Goal: Transaction & Acquisition: Download file/media

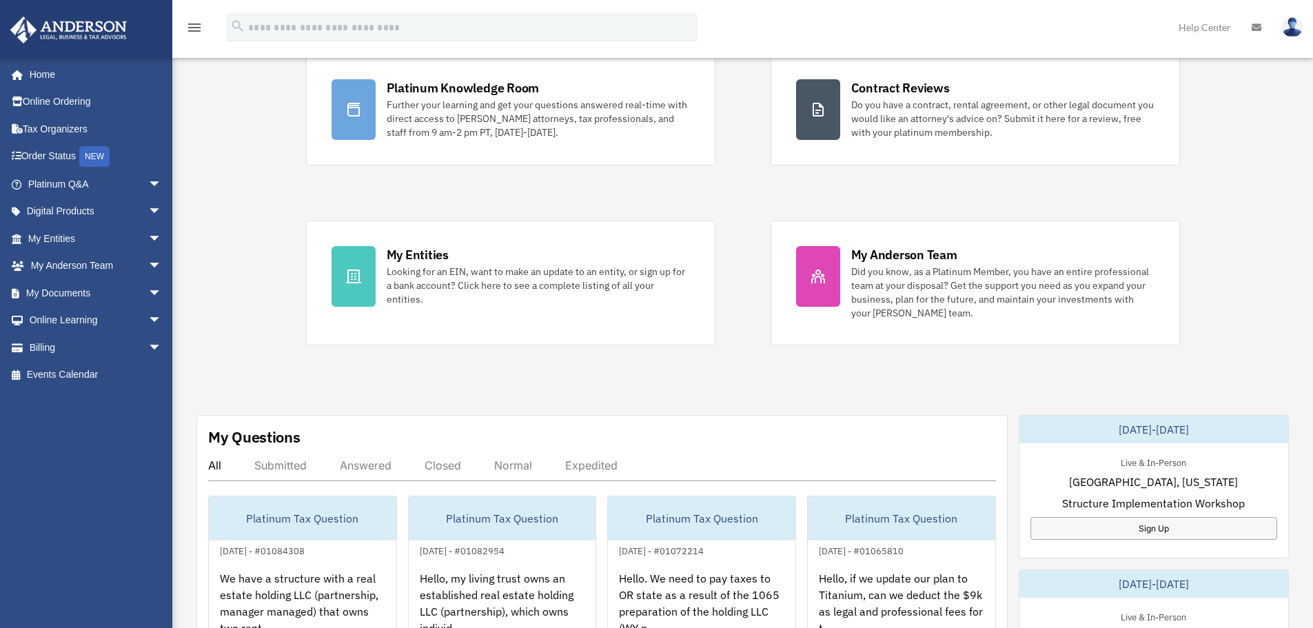
scroll to position [414, 0]
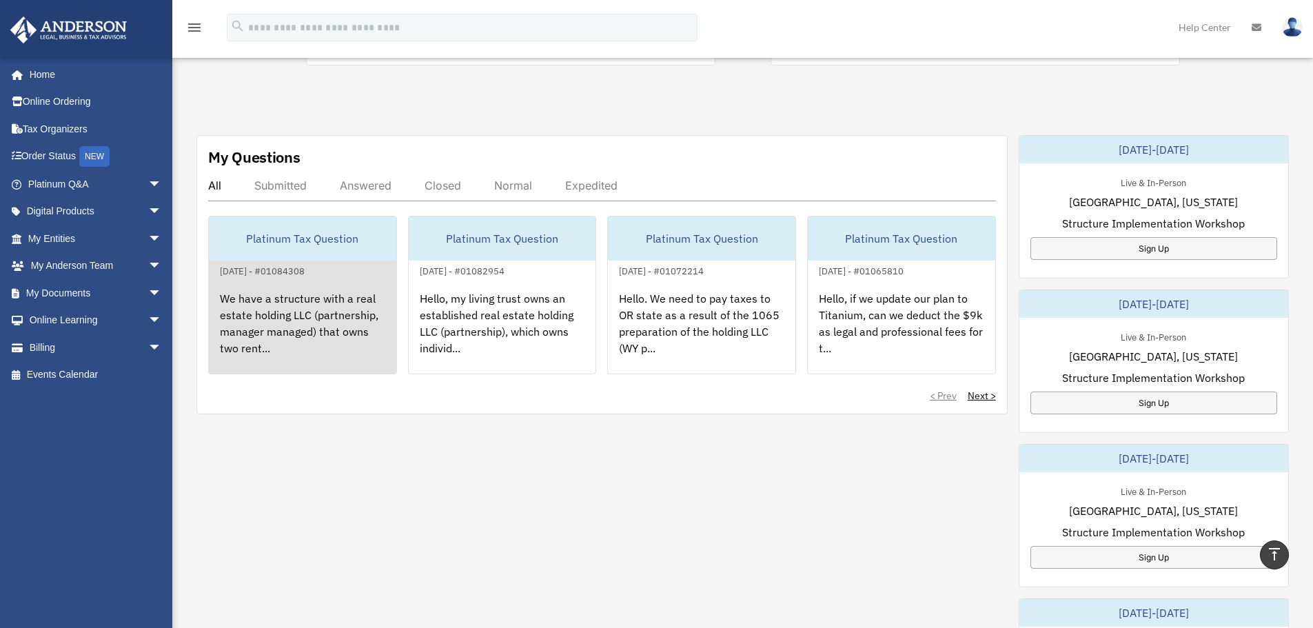
click at [292, 314] on div "We have a structure with a real estate holding LLC (partnership, manager manage…" at bounding box center [303, 333] width 188 height 108
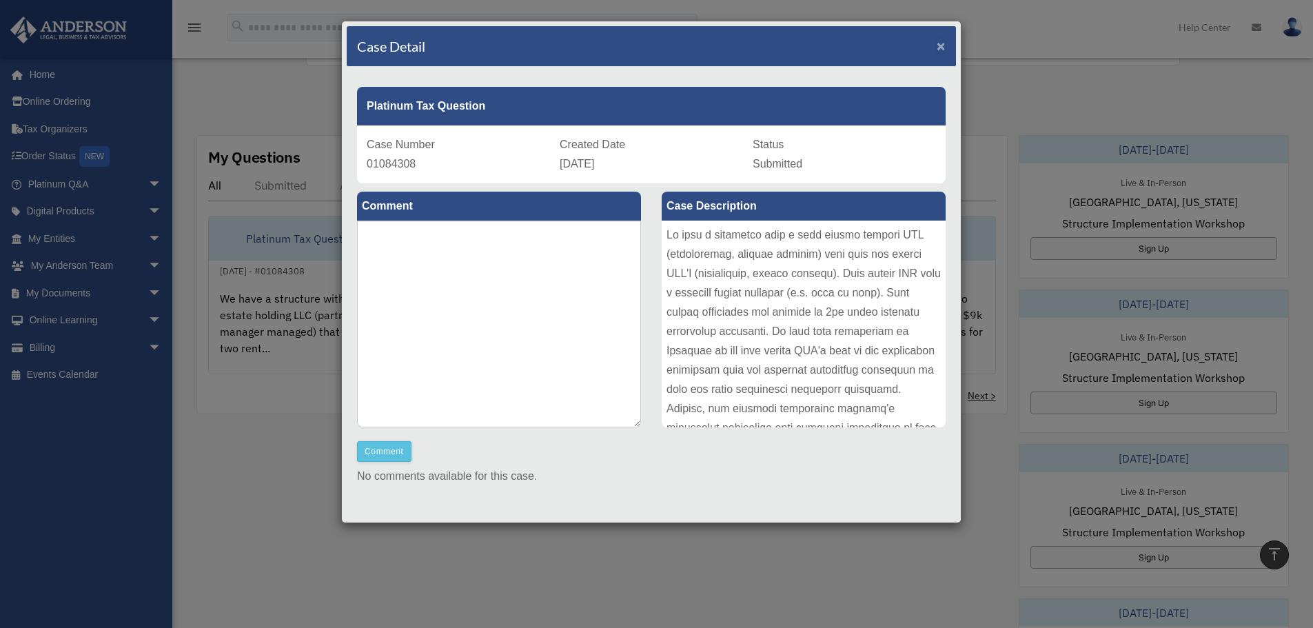
click at [937, 45] on span "×" at bounding box center [941, 46] width 9 height 16
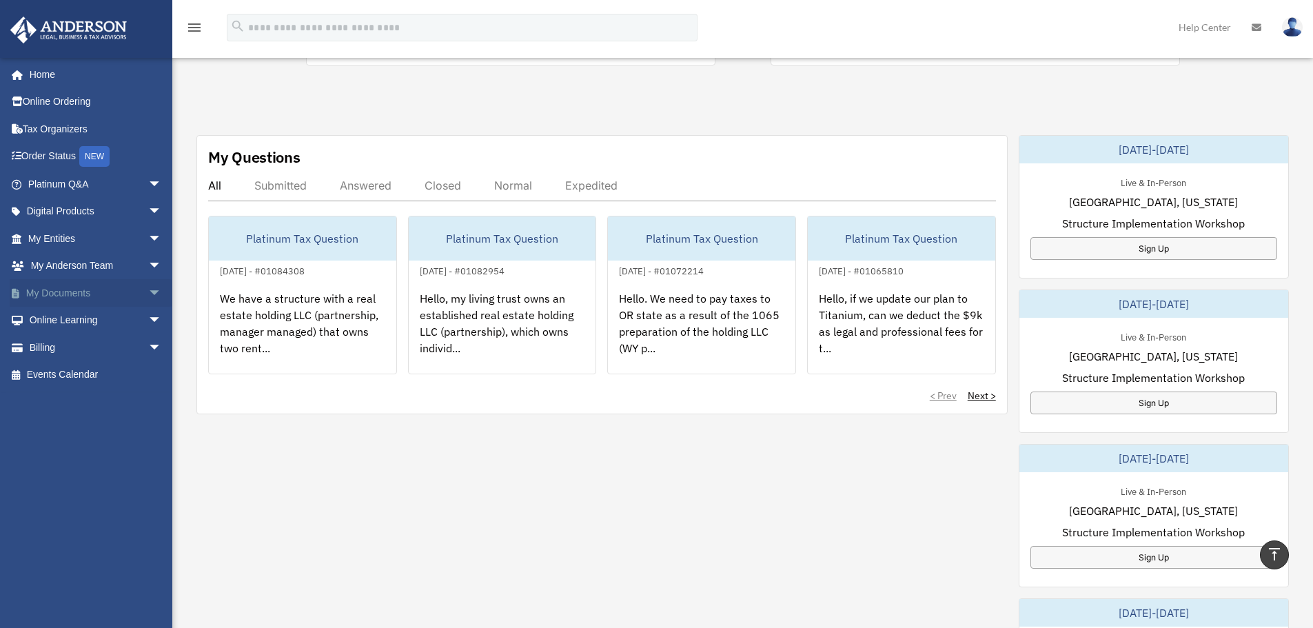
click at [152, 289] on span "arrow_drop_down" at bounding box center [162, 293] width 28 height 28
click at [60, 322] on link "Box" at bounding box center [100, 321] width 163 height 28
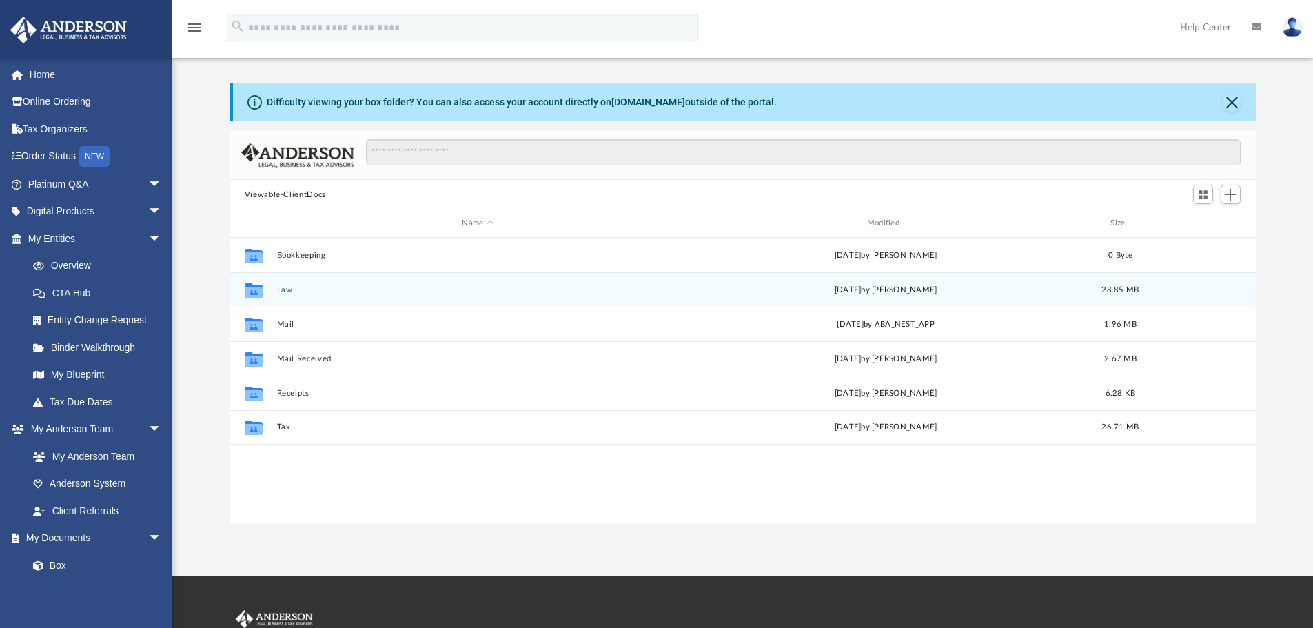
scroll to position [69, 0]
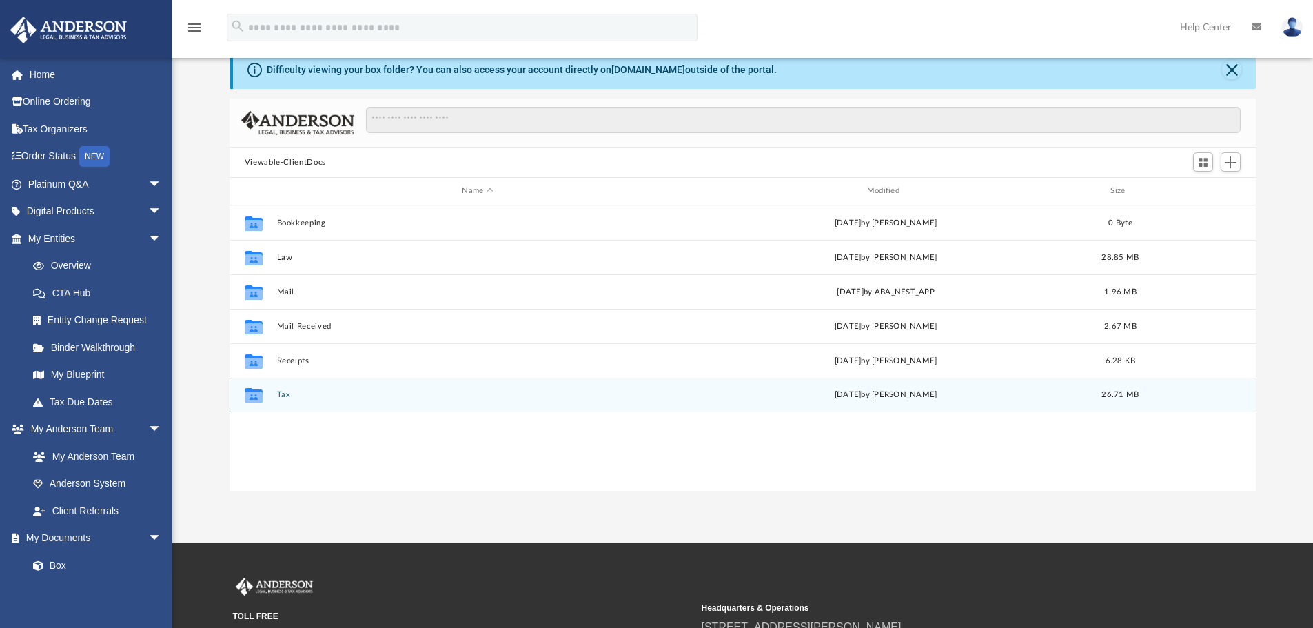
click at [284, 392] on button "Tax" at bounding box center [477, 394] width 402 height 9
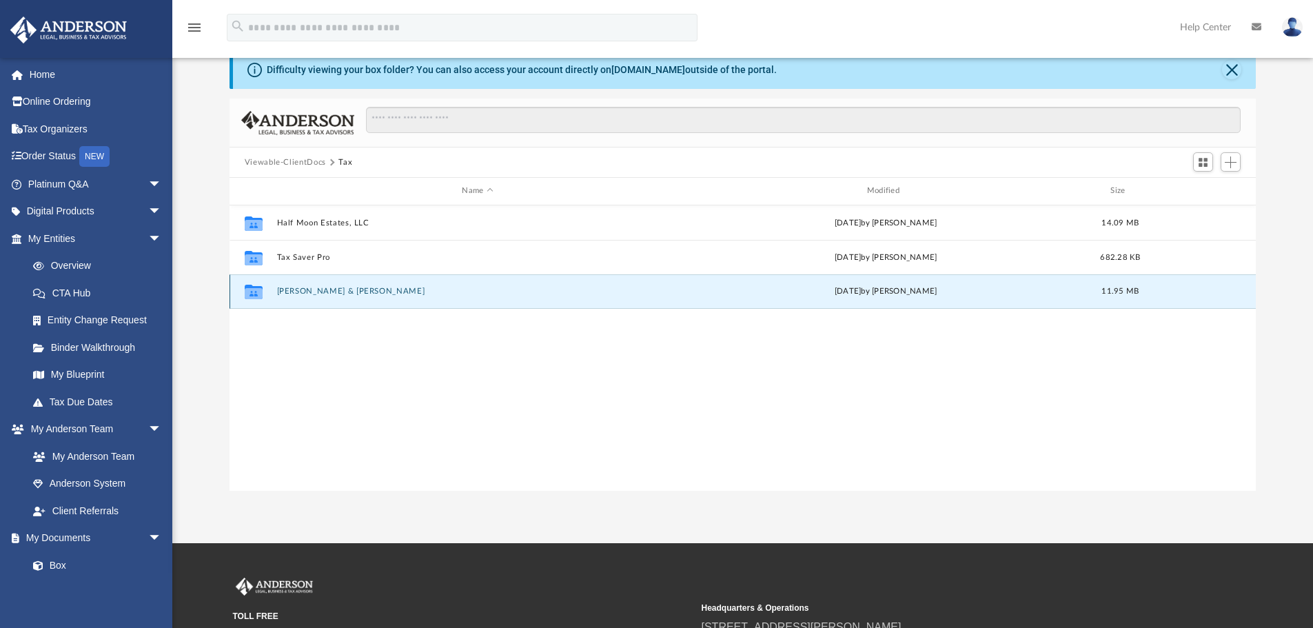
click at [316, 294] on button "[PERSON_NAME] & [PERSON_NAME]" at bounding box center [477, 291] width 402 height 9
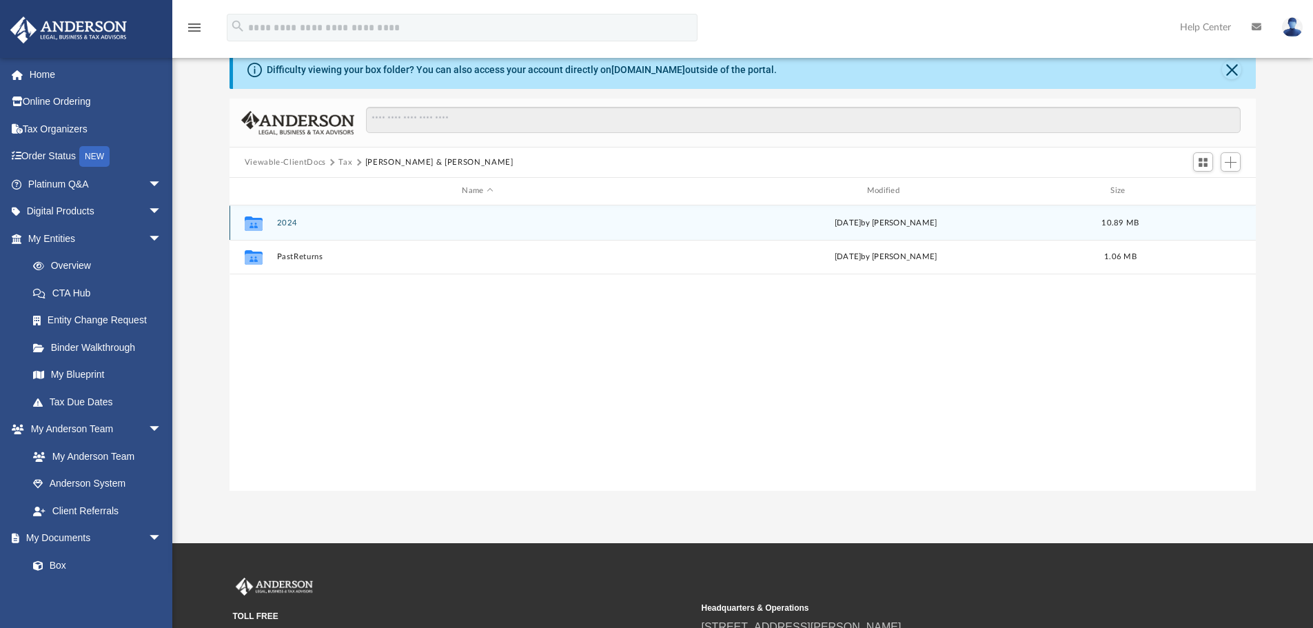
click at [292, 221] on button "2024" at bounding box center [477, 223] width 402 height 9
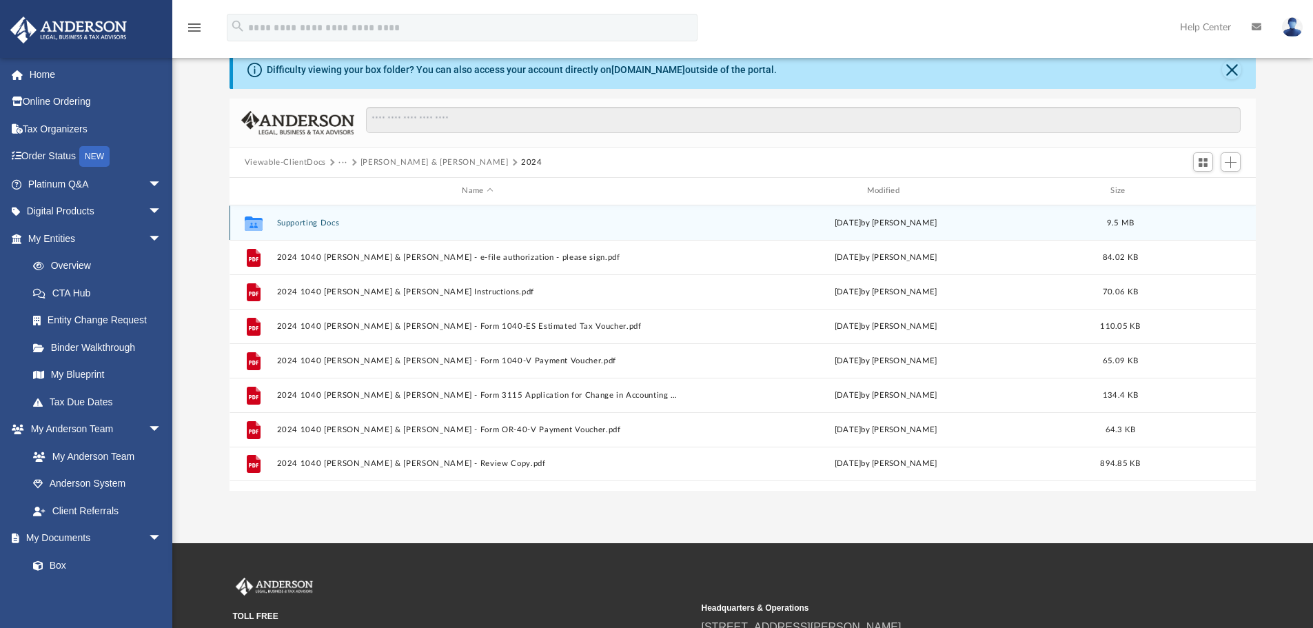
click at [325, 221] on button "Supporting Docs" at bounding box center [477, 223] width 402 height 9
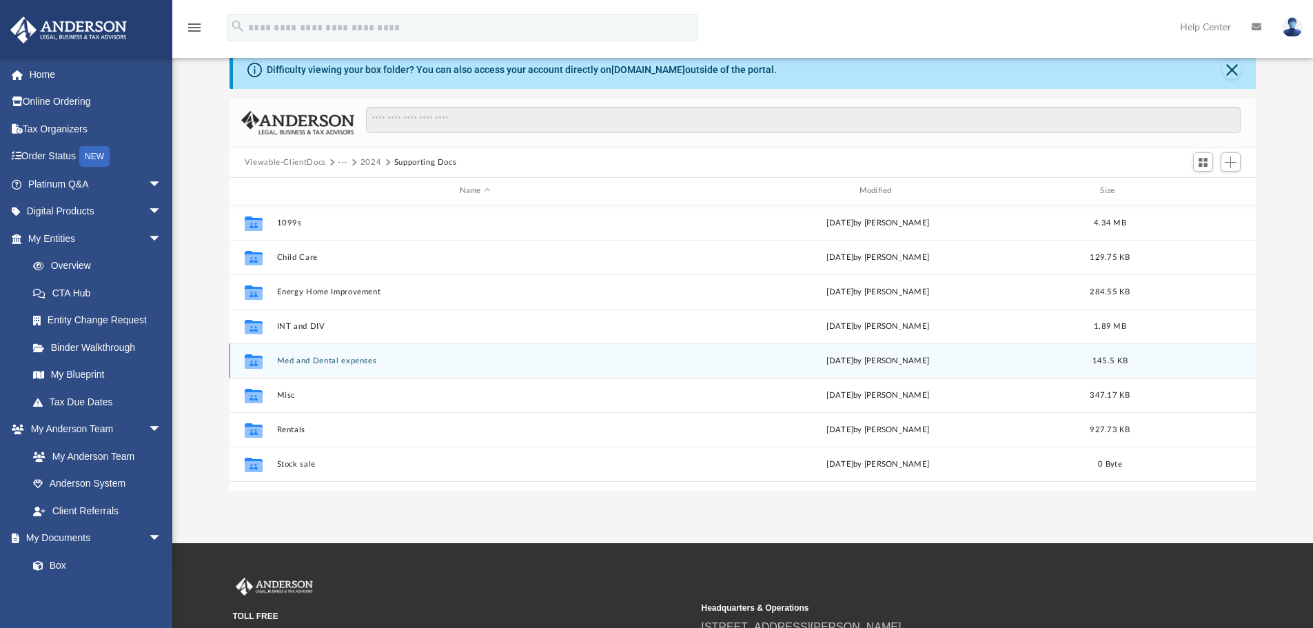
click at [323, 362] on button "Med and Dental expenses" at bounding box center [474, 360] width 397 height 9
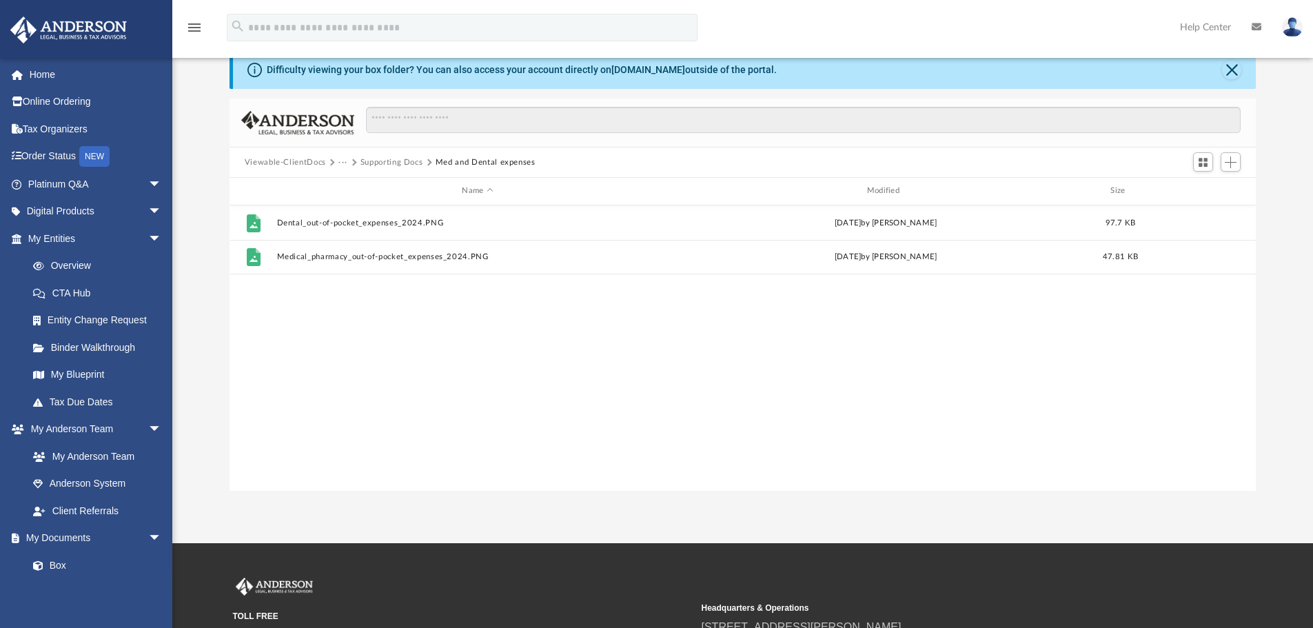
click at [397, 167] on button "Supporting Docs" at bounding box center [392, 163] width 63 height 12
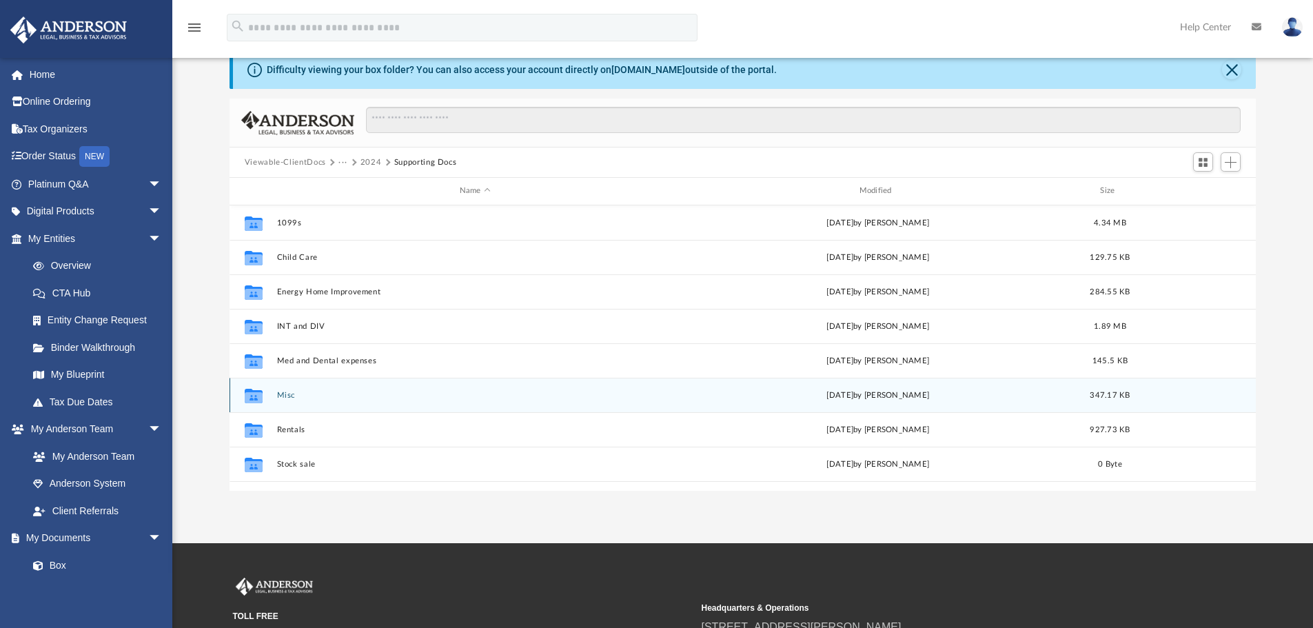
click at [283, 391] on button "Misc" at bounding box center [474, 395] width 397 height 9
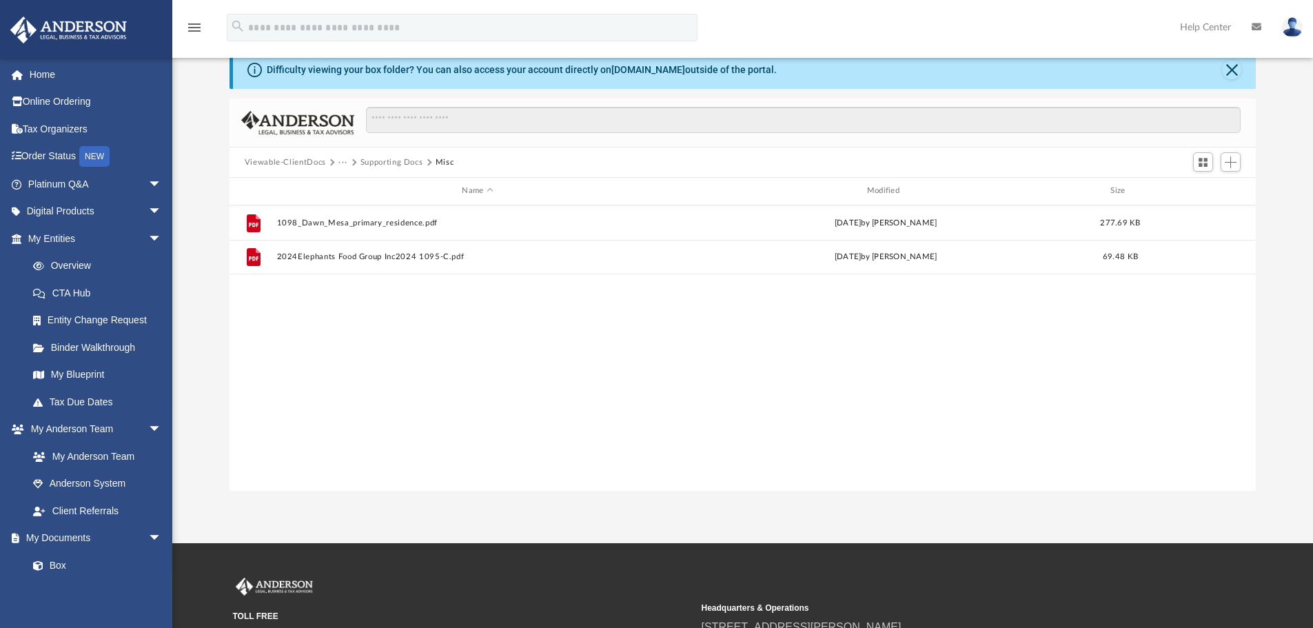
click at [393, 159] on button "Supporting Docs" at bounding box center [392, 163] width 63 height 12
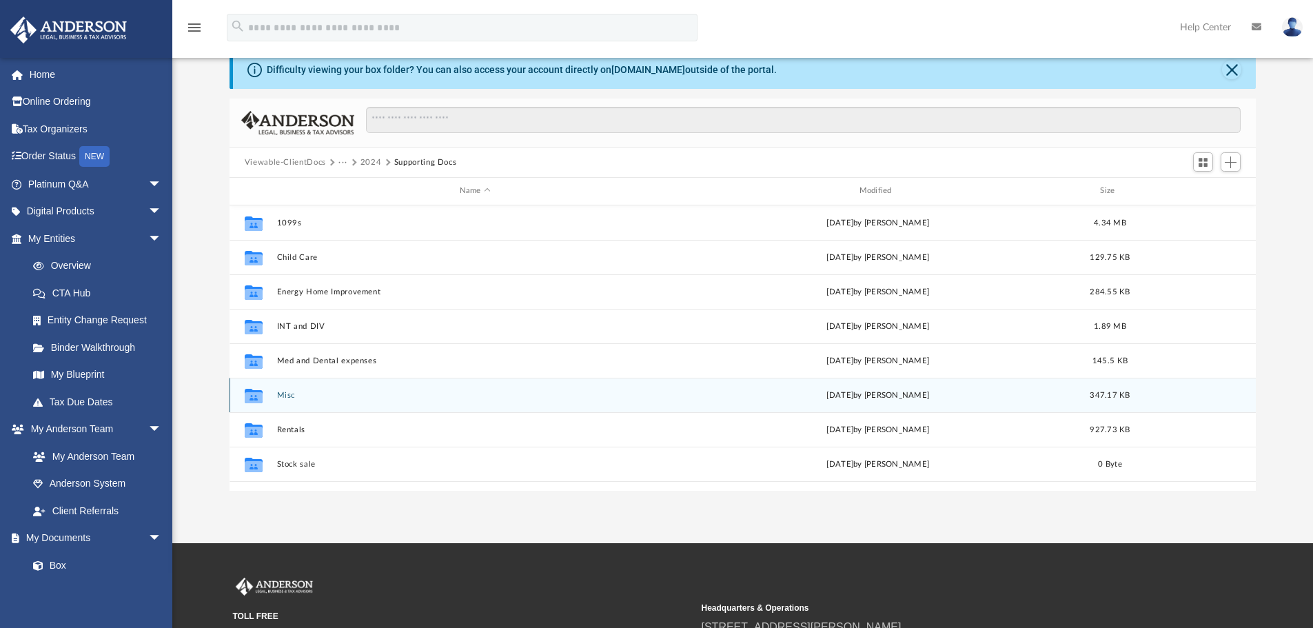
click at [282, 392] on button "Misc" at bounding box center [474, 395] width 397 height 9
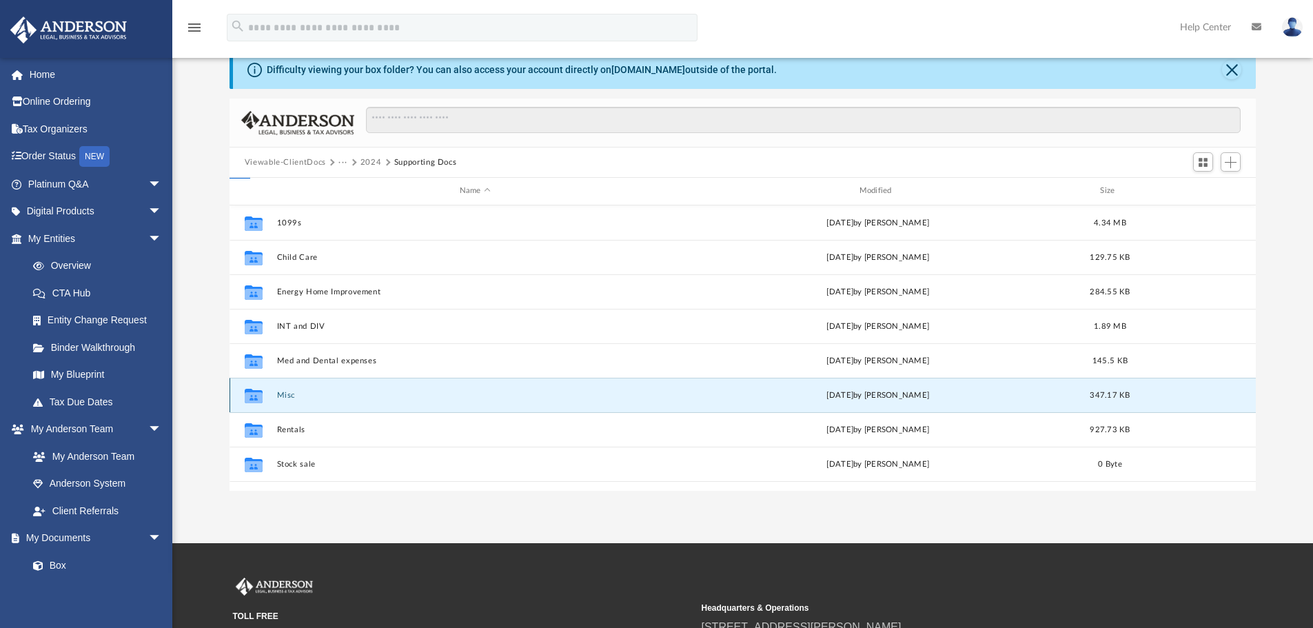
click at [282, 392] on button "Misc" at bounding box center [474, 395] width 397 height 9
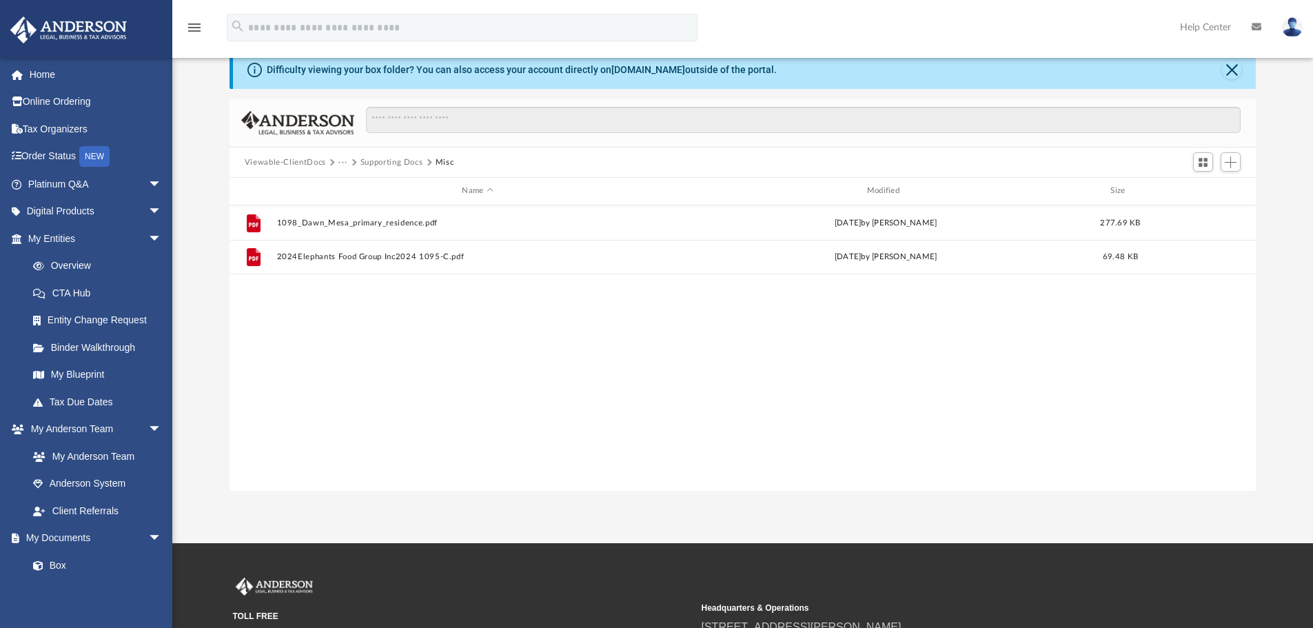
click at [394, 165] on button "Supporting Docs" at bounding box center [392, 163] width 63 height 12
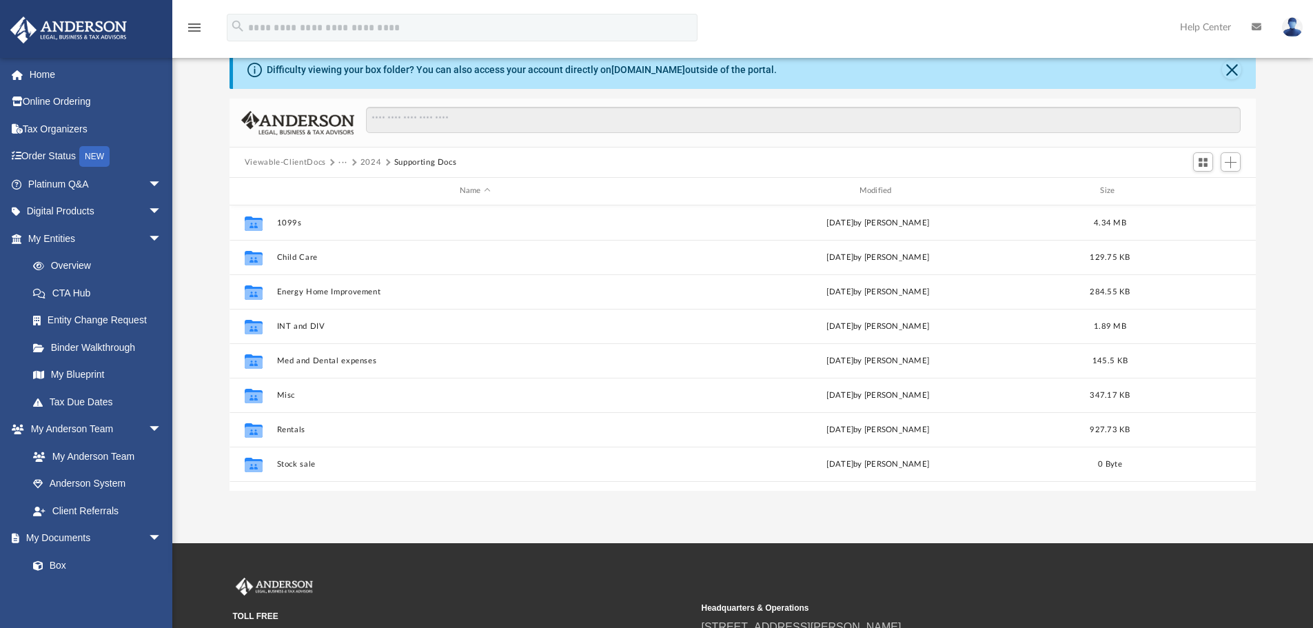
click at [341, 162] on button "···" at bounding box center [343, 163] width 9 height 12
click at [370, 200] on ul "Tax [PERSON_NAME] & [PERSON_NAME]" at bounding box center [420, 200] width 165 height 59
click at [372, 206] on li "[PERSON_NAME] & [PERSON_NAME]" at bounding box center [421, 208] width 150 height 14
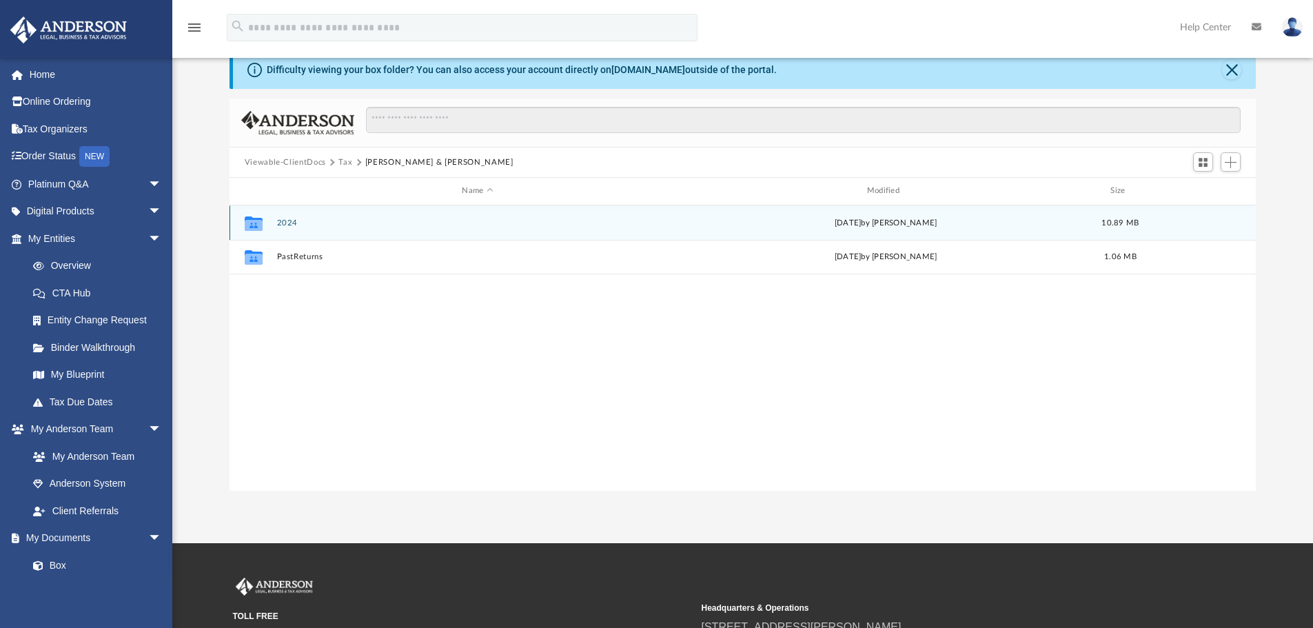
click at [284, 223] on button "2024" at bounding box center [477, 223] width 402 height 9
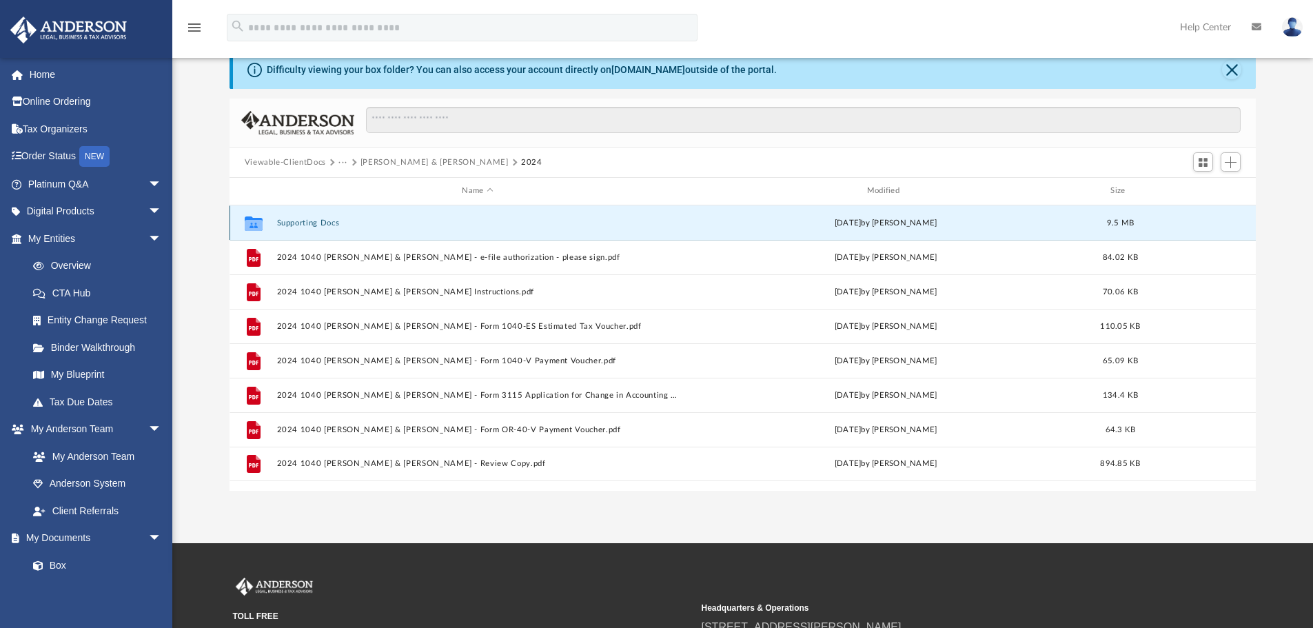
click at [310, 221] on button "Supporting Docs" at bounding box center [477, 223] width 402 height 9
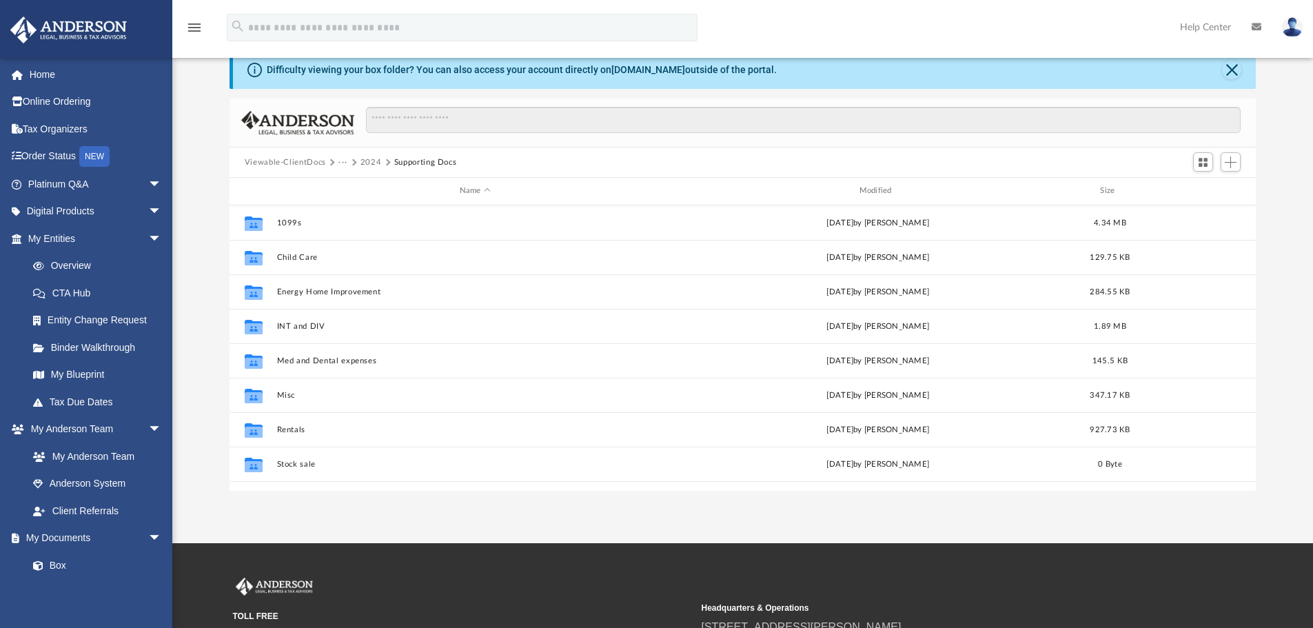
click at [370, 161] on button "2024" at bounding box center [371, 163] width 21 height 12
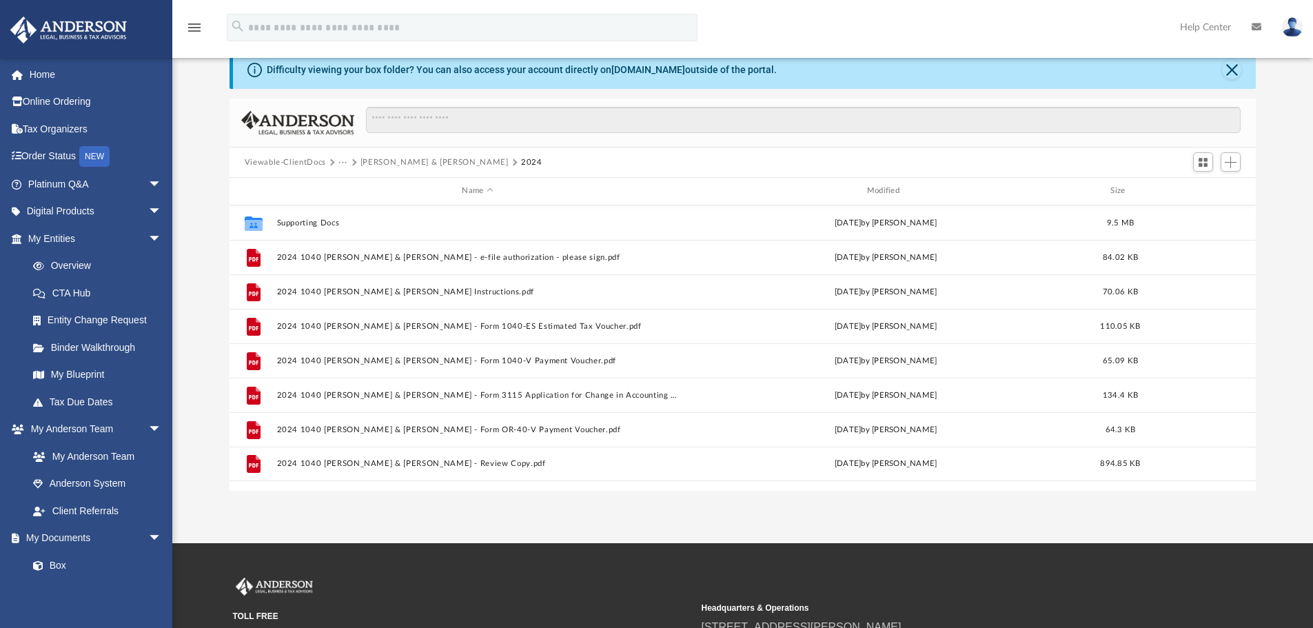
click at [343, 159] on button "···" at bounding box center [343, 163] width 9 height 12
click at [353, 187] on li "Tax" at bounding box center [352, 186] width 13 height 14
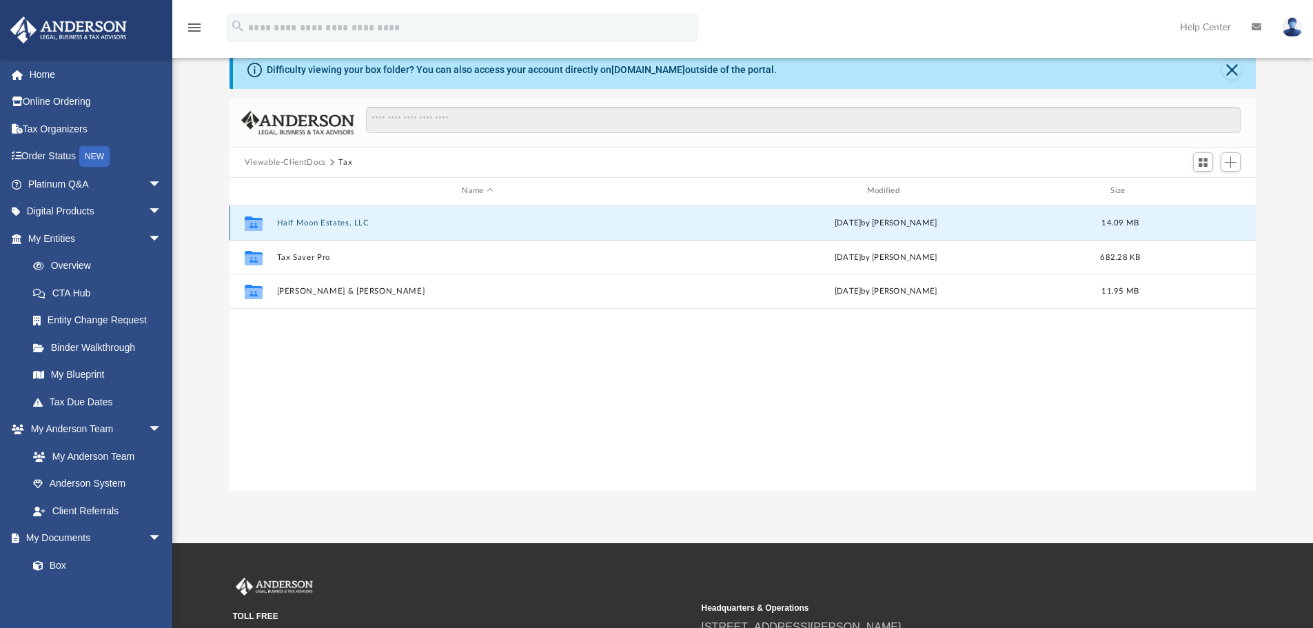
click at [325, 225] on button "Half Moon Estates, LLC" at bounding box center [477, 223] width 402 height 9
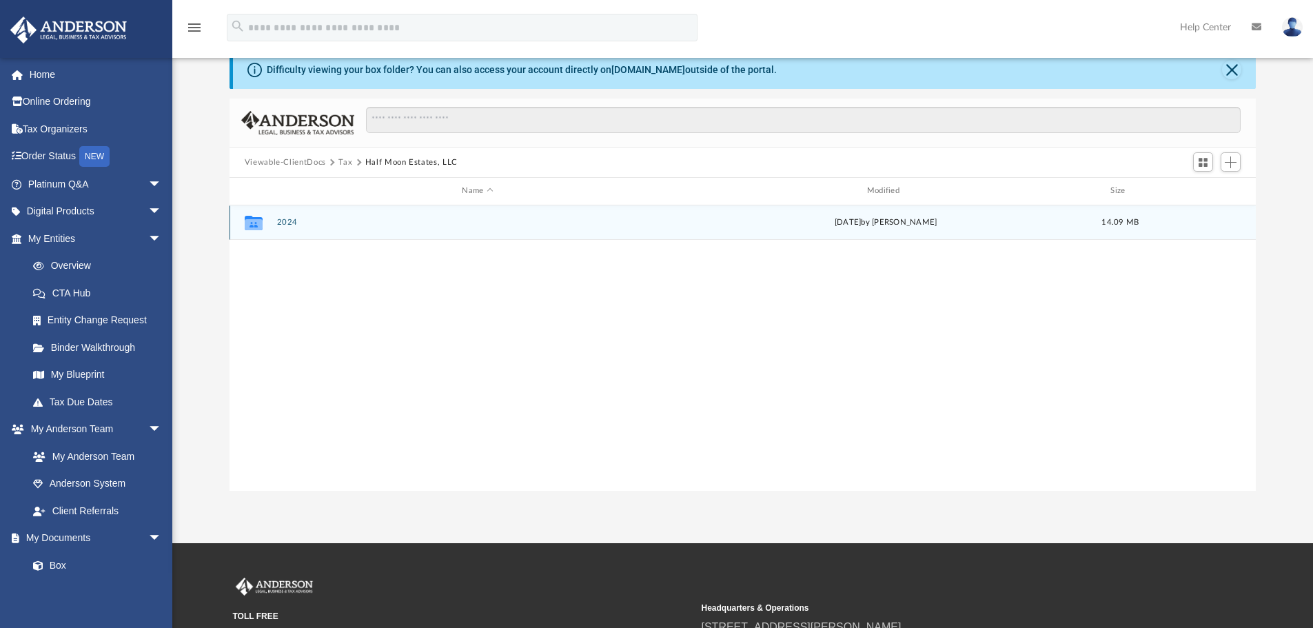
click at [291, 219] on button "2024" at bounding box center [477, 222] width 402 height 9
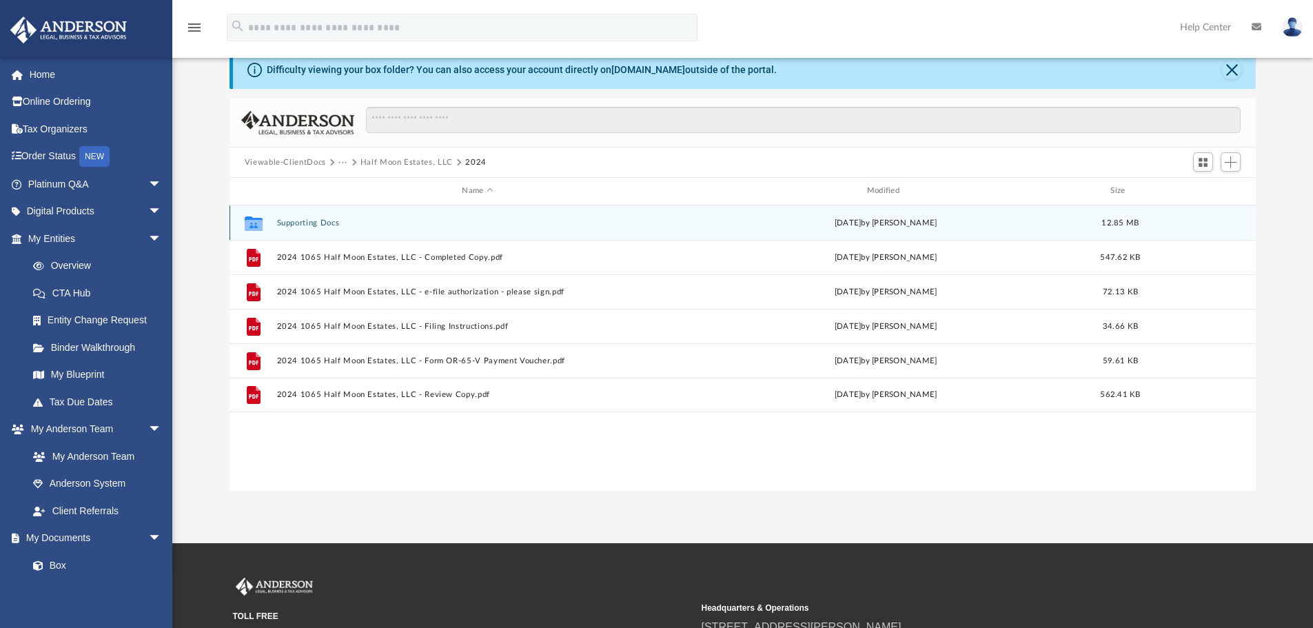
click at [334, 225] on button "Supporting Docs" at bounding box center [477, 223] width 402 height 9
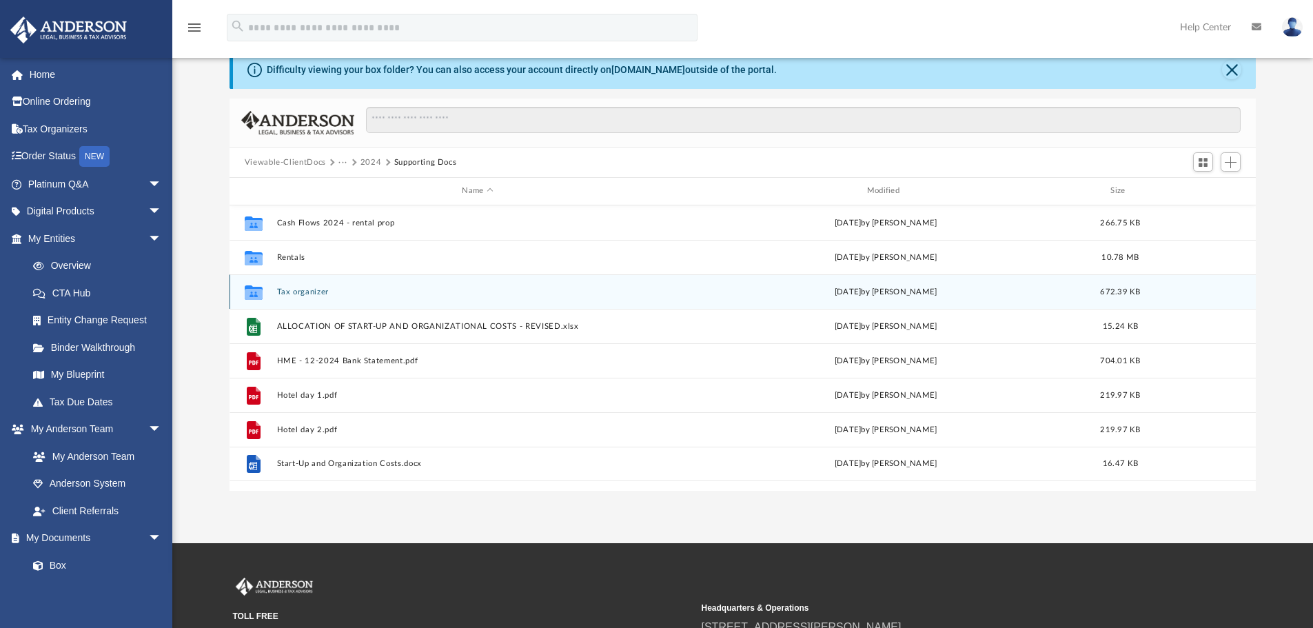
click at [314, 295] on button "Tax organizer" at bounding box center [477, 292] width 402 height 9
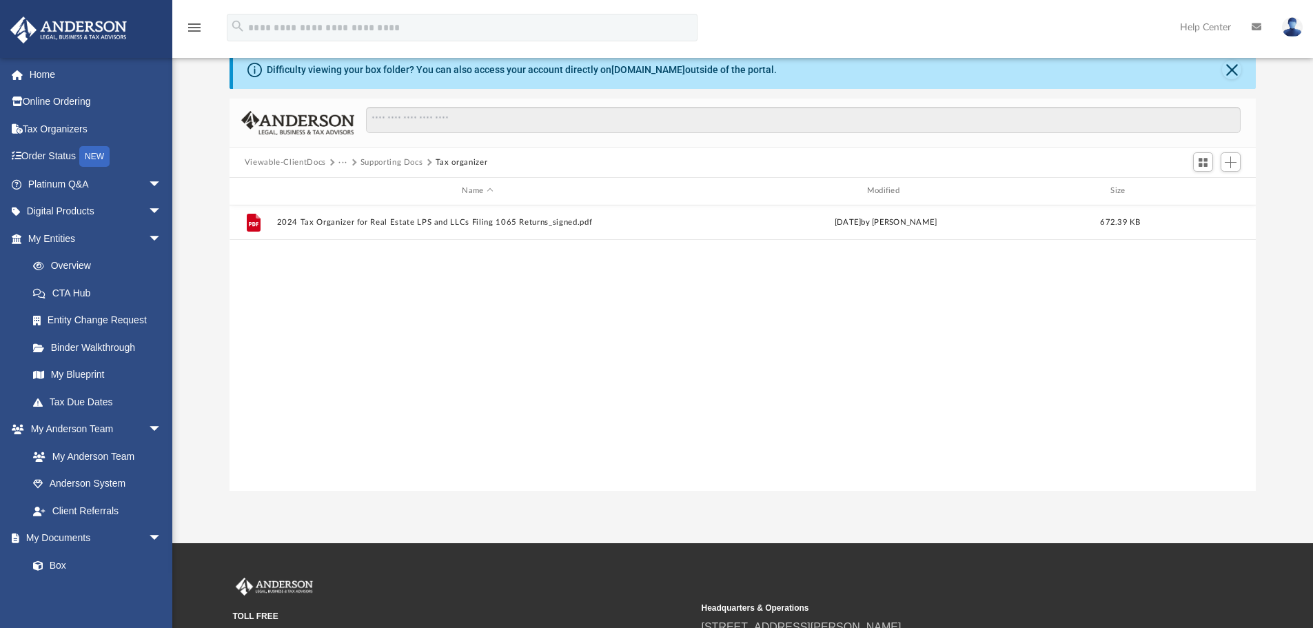
click at [339, 158] on button "···" at bounding box center [343, 163] width 9 height 12
click at [361, 228] on li "2024" at bounding box center [390, 230] width 89 height 14
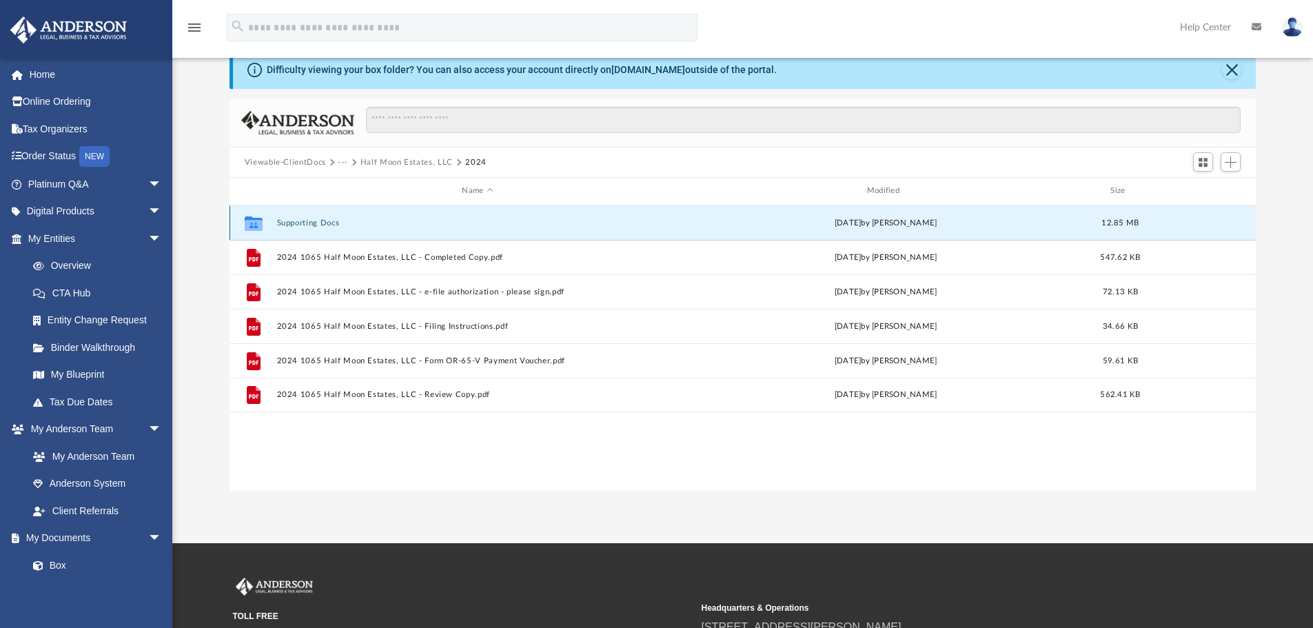
click at [325, 223] on button "Supporting Docs" at bounding box center [477, 223] width 402 height 9
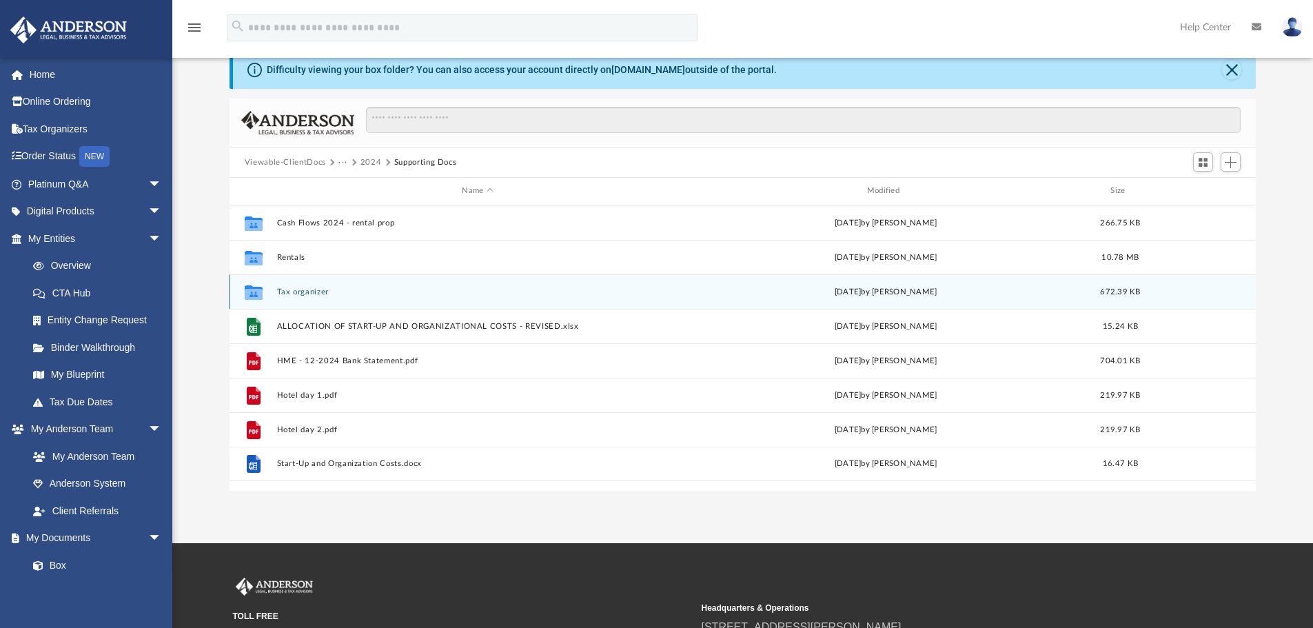
click at [305, 294] on button "Tax organizer" at bounding box center [477, 292] width 402 height 9
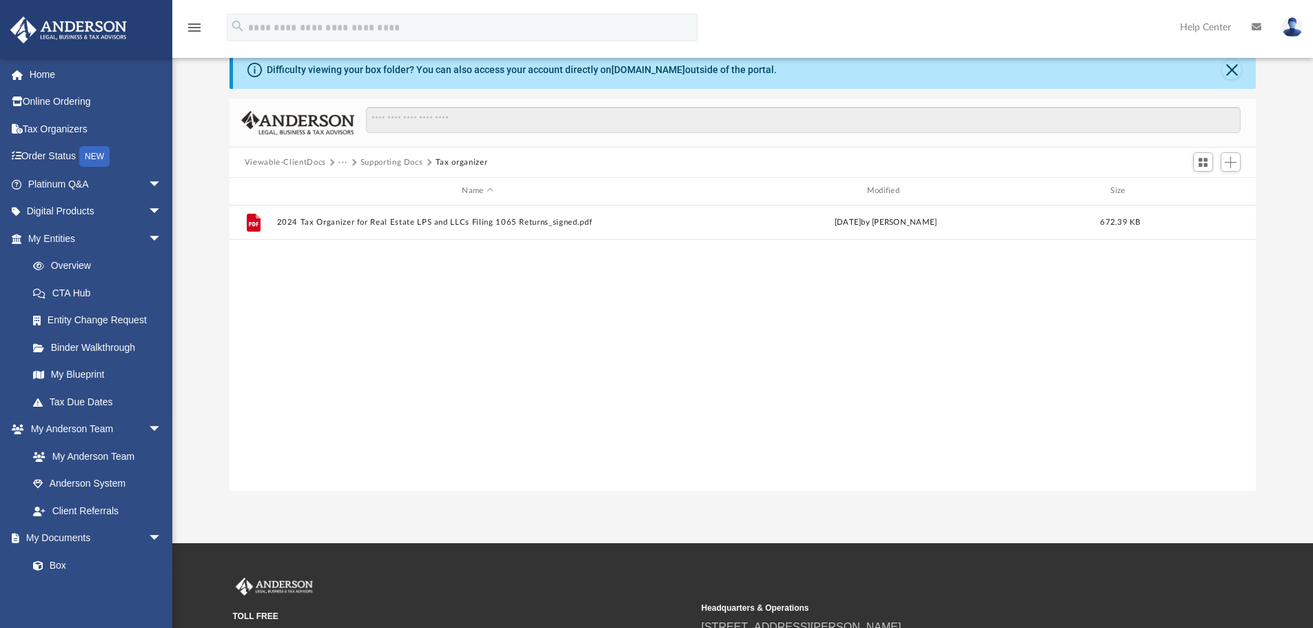
click at [409, 162] on button "Supporting Docs" at bounding box center [392, 163] width 63 height 12
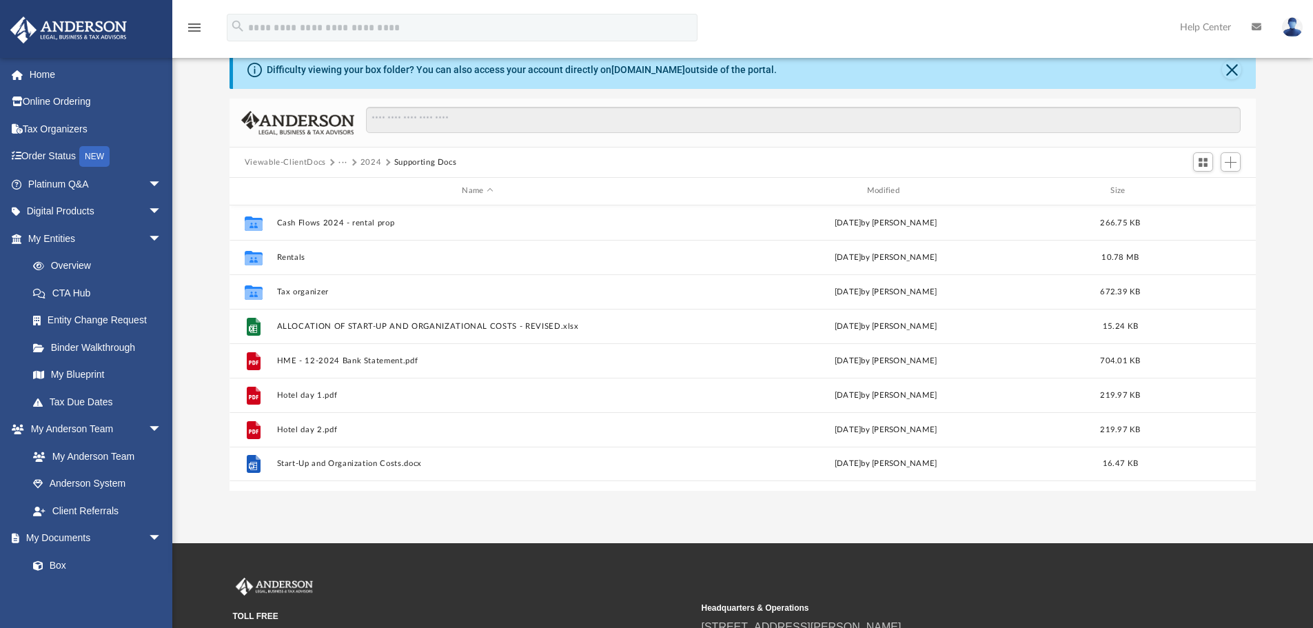
click at [368, 161] on button "2024" at bounding box center [371, 163] width 21 height 12
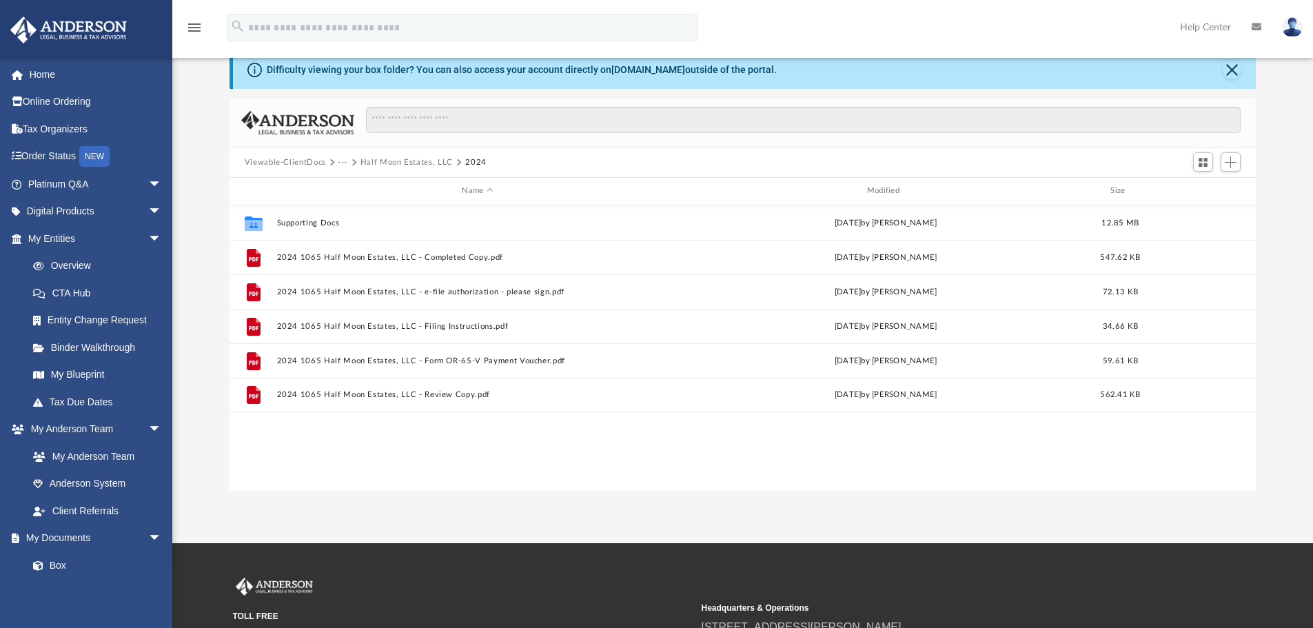
click at [344, 165] on button "···" at bounding box center [343, 163] width 9 height 12
click at [350, 190] on li "Tax" at bounding box center [352, 186] width 13 height 14
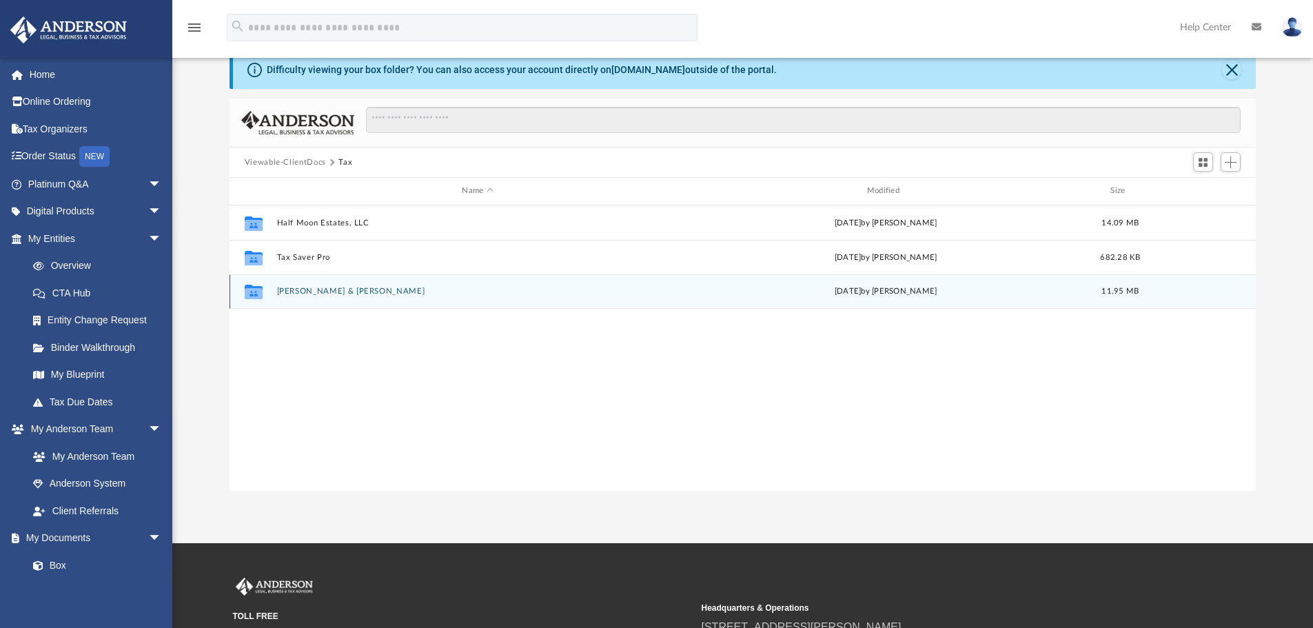
click at [337, 296] on button "[PERSON_NAME] & [PERSON_NAME]" at bounding box center [477, 291] width 402 height 9
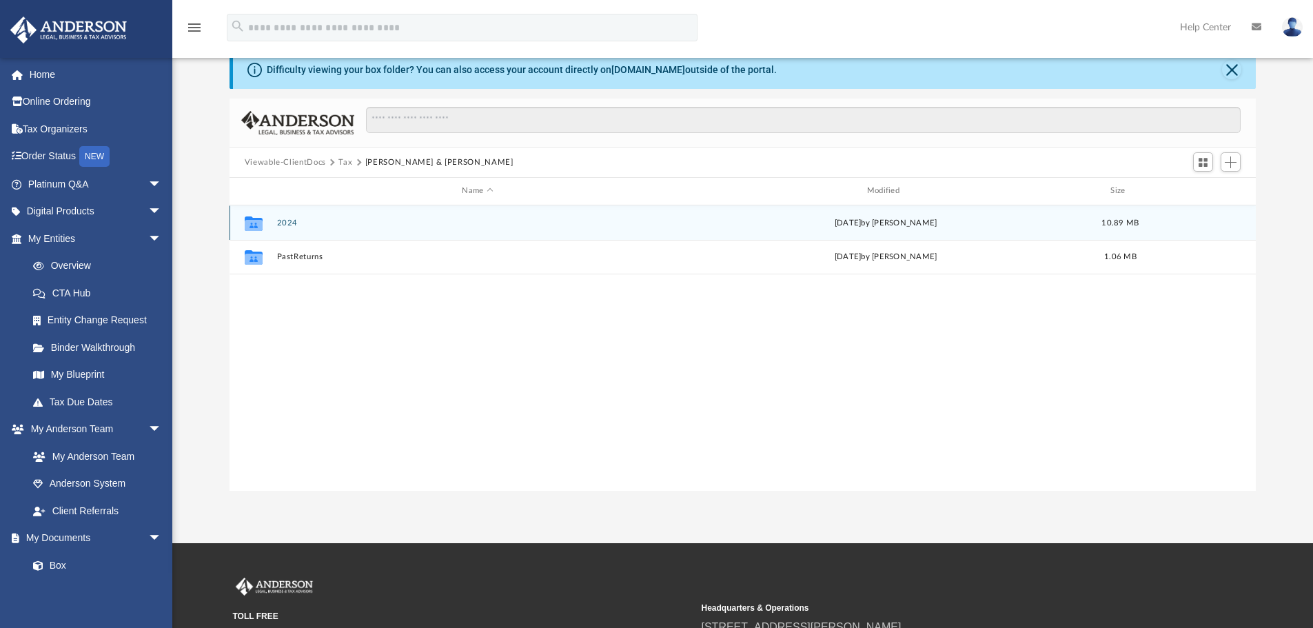
click at [286, 224] on button "2024" at bounding box center [477, 223] width 402 height 9
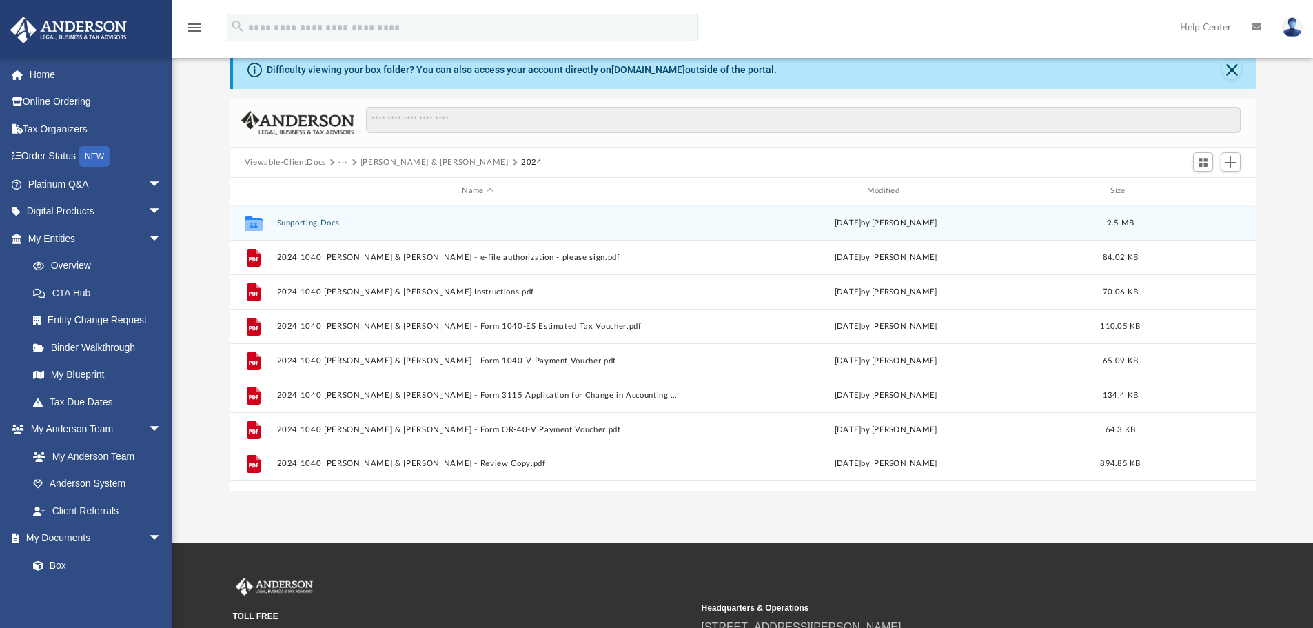
click at [319, 225] on button "Supporting Docs" at bounding box center [477, 223] width 402 height 9
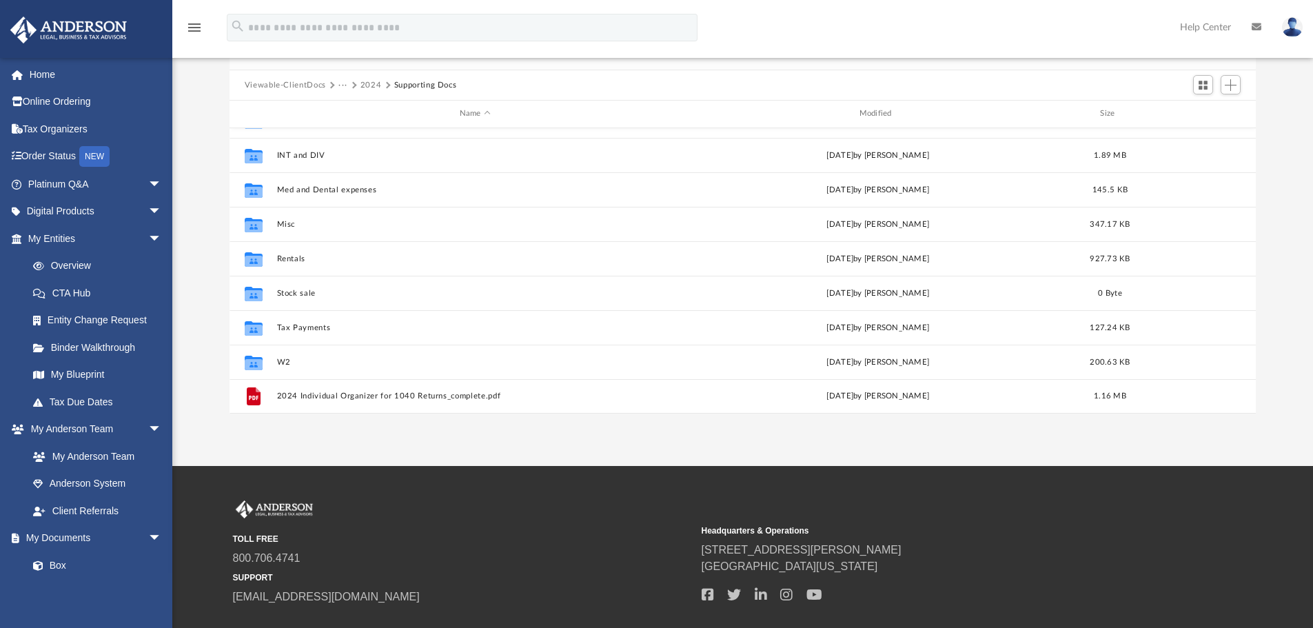
scroll to position [231, 0]
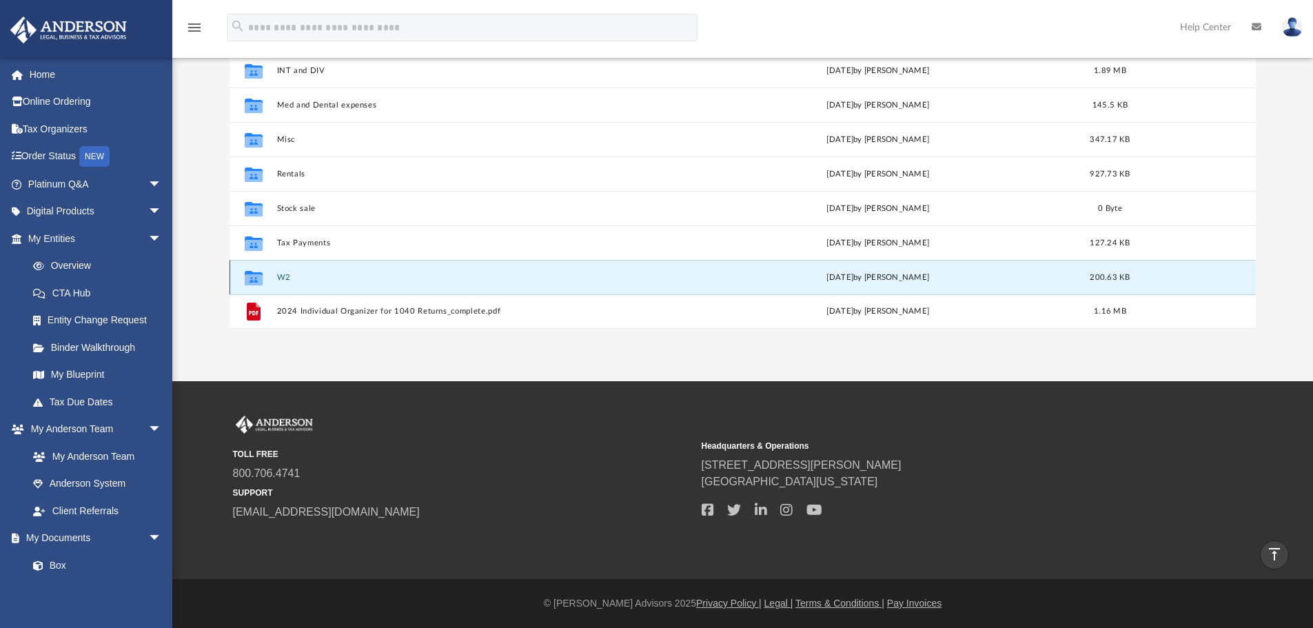
click at [286, 279] on button "W2" at bounding box center [474, 277] width 397 height 9
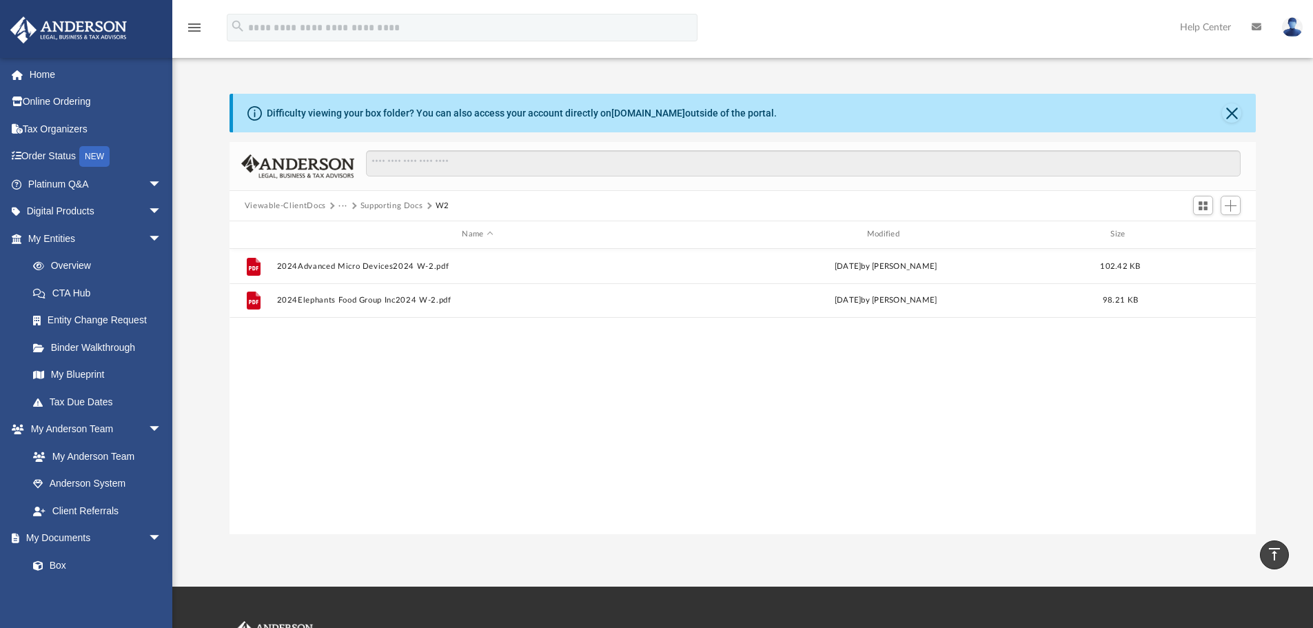
scroll to position [24, 0]
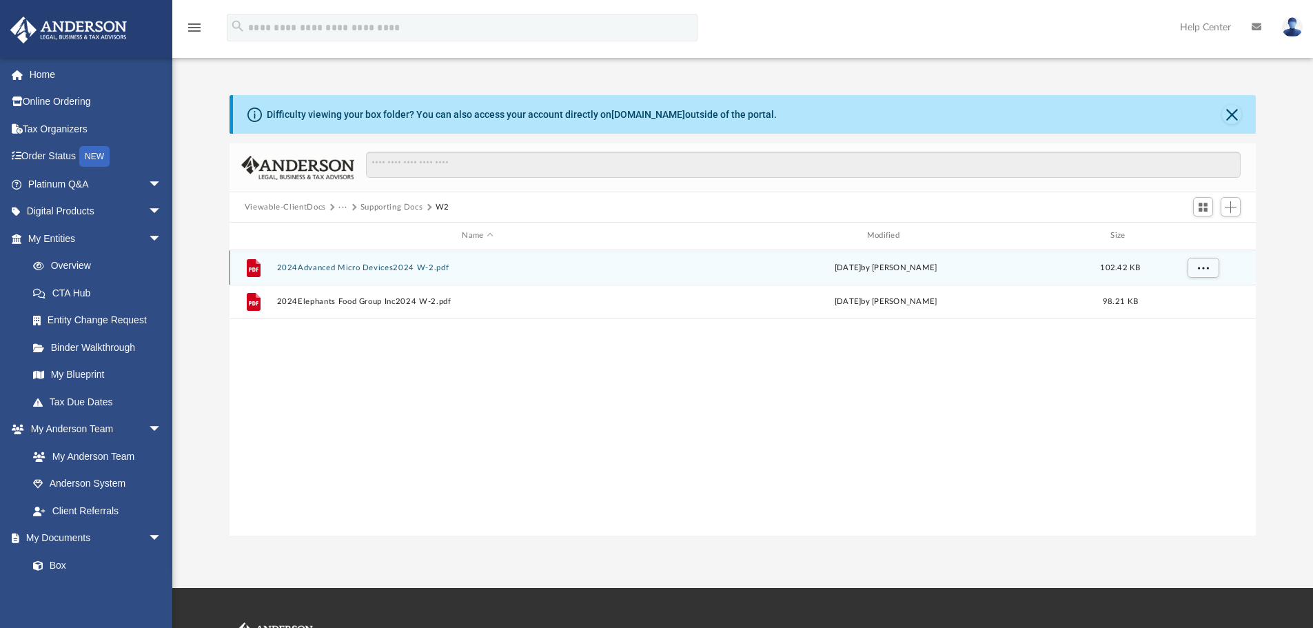
click at [398, 264] on button "2024Advanced Micro Devices2024 W-2.pdf" at bounding box center [477, 267] width 402 height 9
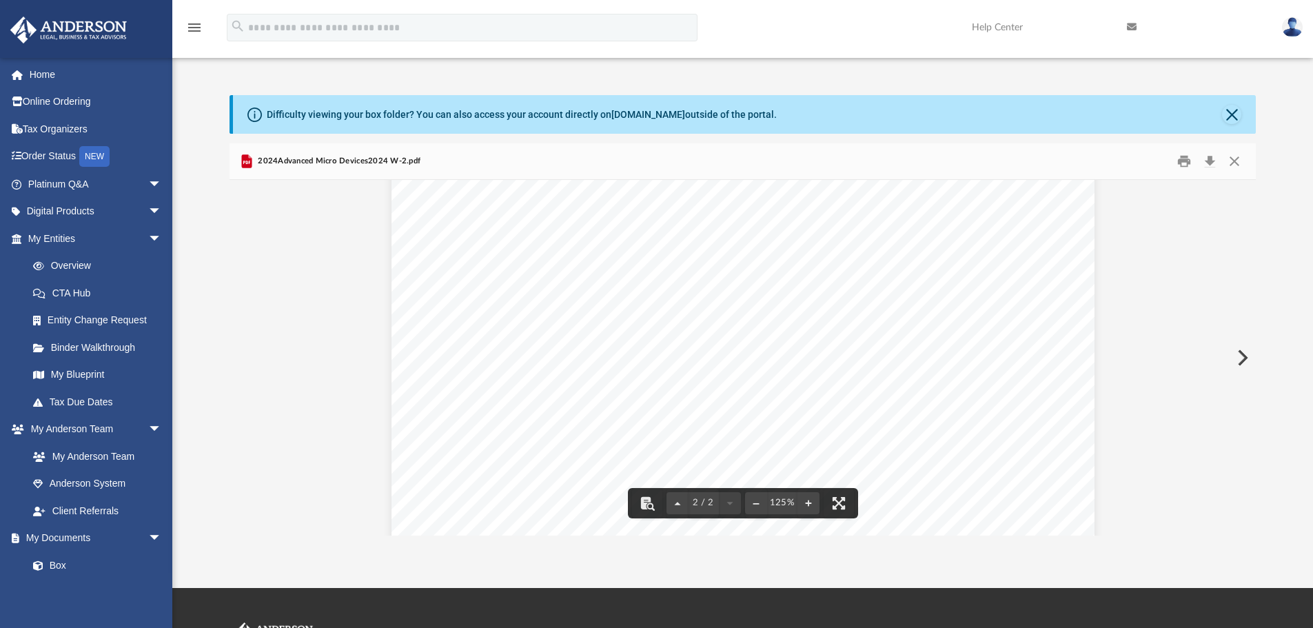
scroll to position [965, 0]
click at [1238, 163] on button "Close" at bounding box center [1234, 161] width 25 height 21
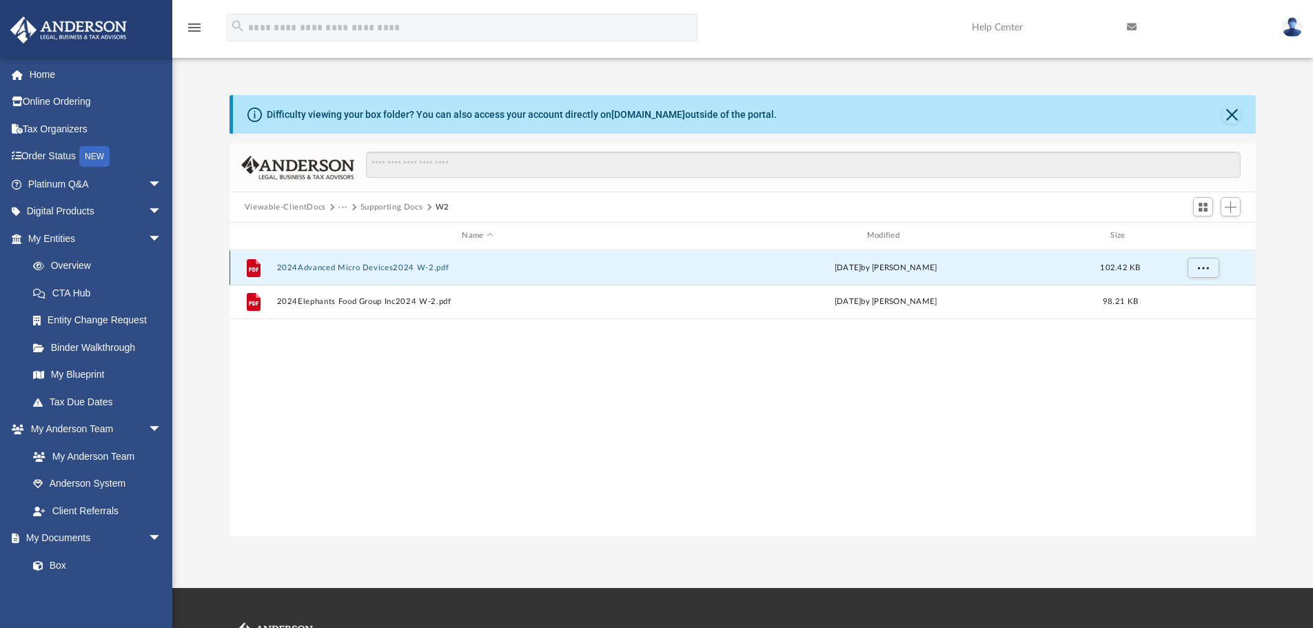
click at [412, 264] on button "2024Advanced Micro Devices2024 W-2.pdf" at bounding box center [477, 267] width 402 height 9
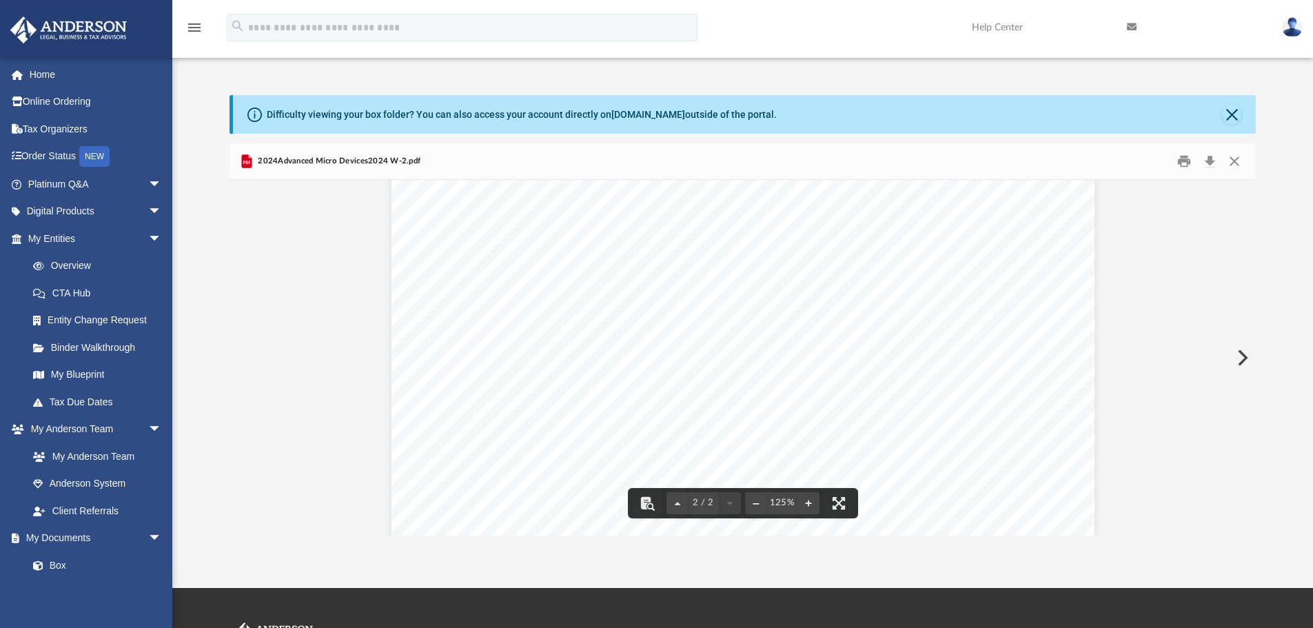
scroll to position [1000, 0]
drag, startPoint x: 954, startPoint y: 238, endPoint x: 884, endPoint y: 224, distance: 71.0
click at [884, 224] on div "This information is being furnished to the Internal Revenue Service. If you are…" at bounding box center [743, 576] width 703 height 910
